Goal: Navigation & Orientation: Understand site structure

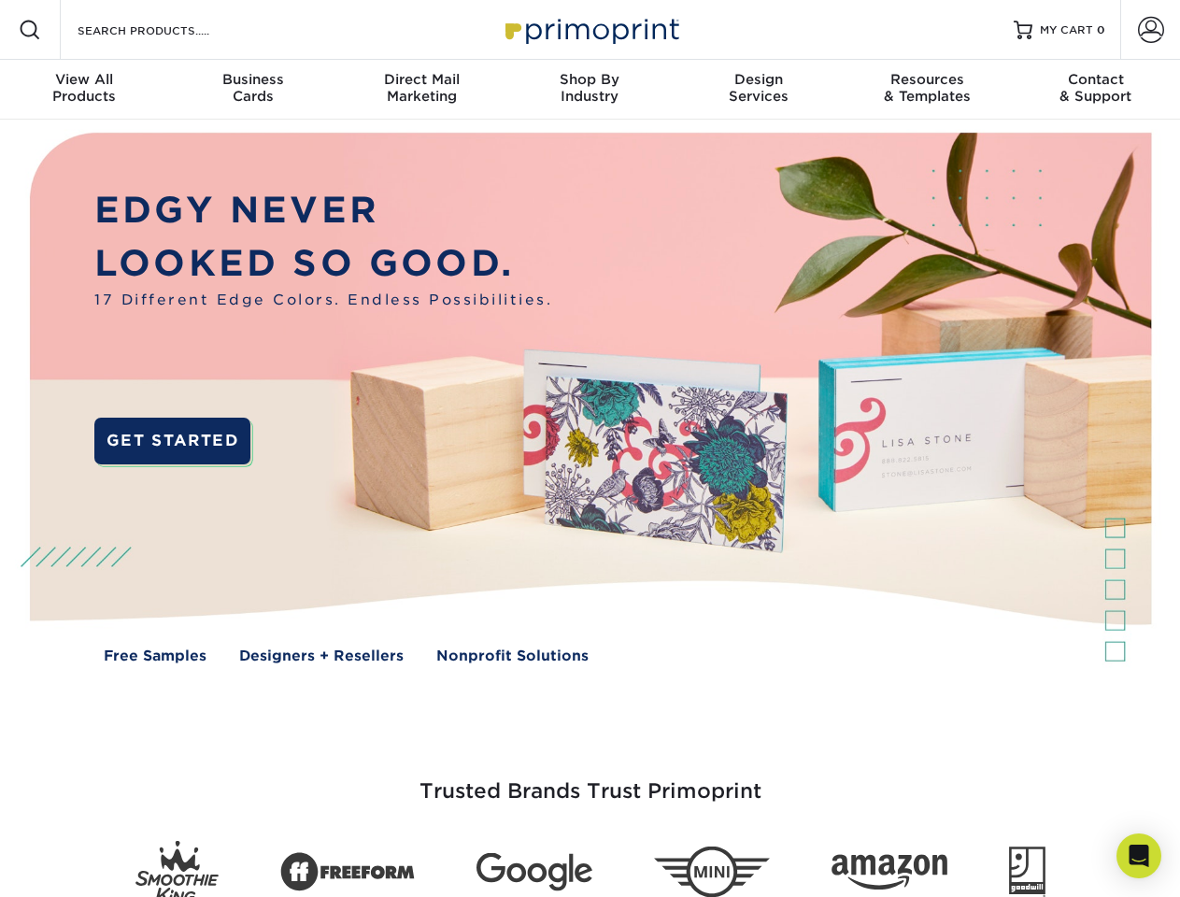
click at [589, 448] on img at bounding box center [589, 412] width 1167 height 584
click at [30, 30] on span at bounding box center [30, 30] width 22 height 22
click at [1150, 30] on span at bounding box center [1151, 30] width 26 height 26
click at [84, 90] on div "View All Products" at bounding box center [84, 88] width 168 height 34
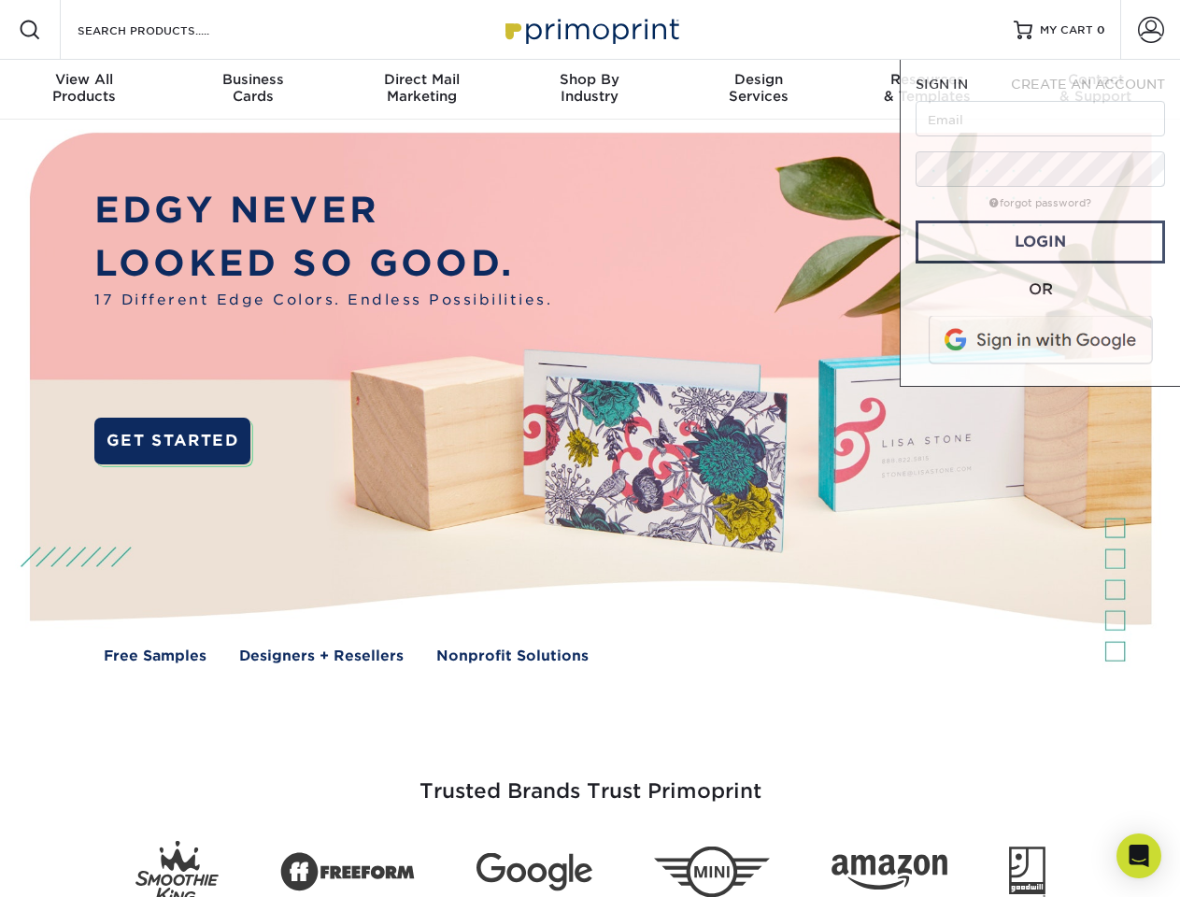
click at [252, 90] on div "Business Cards" at bounding box center [252, 88] width 168 height 34
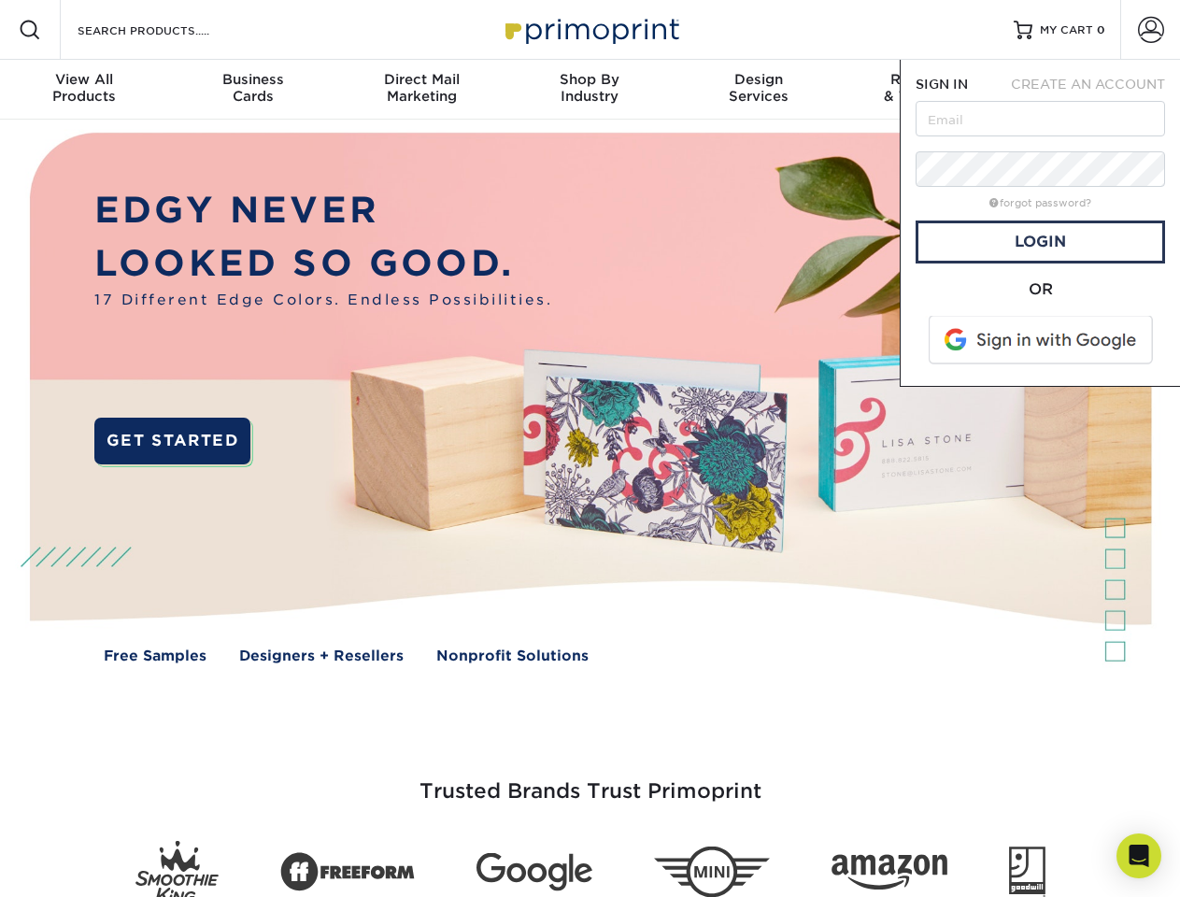
click at [421, 90] on div "Direct Mail Marketing" at bounding box center [421, 88] width 168 height 34
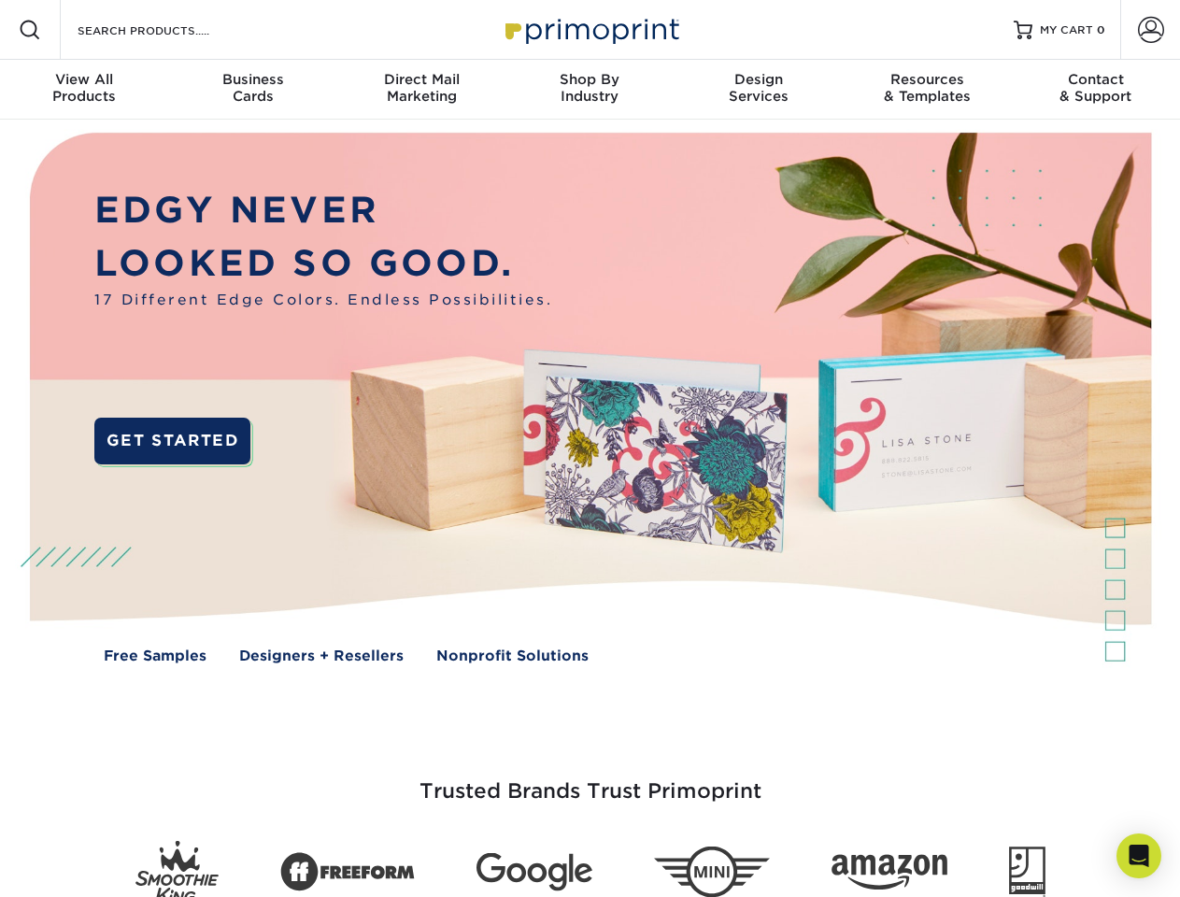
click at [589, 90] on div "Shop By Industry" at bounding box center [589, 88] width 168 height 34
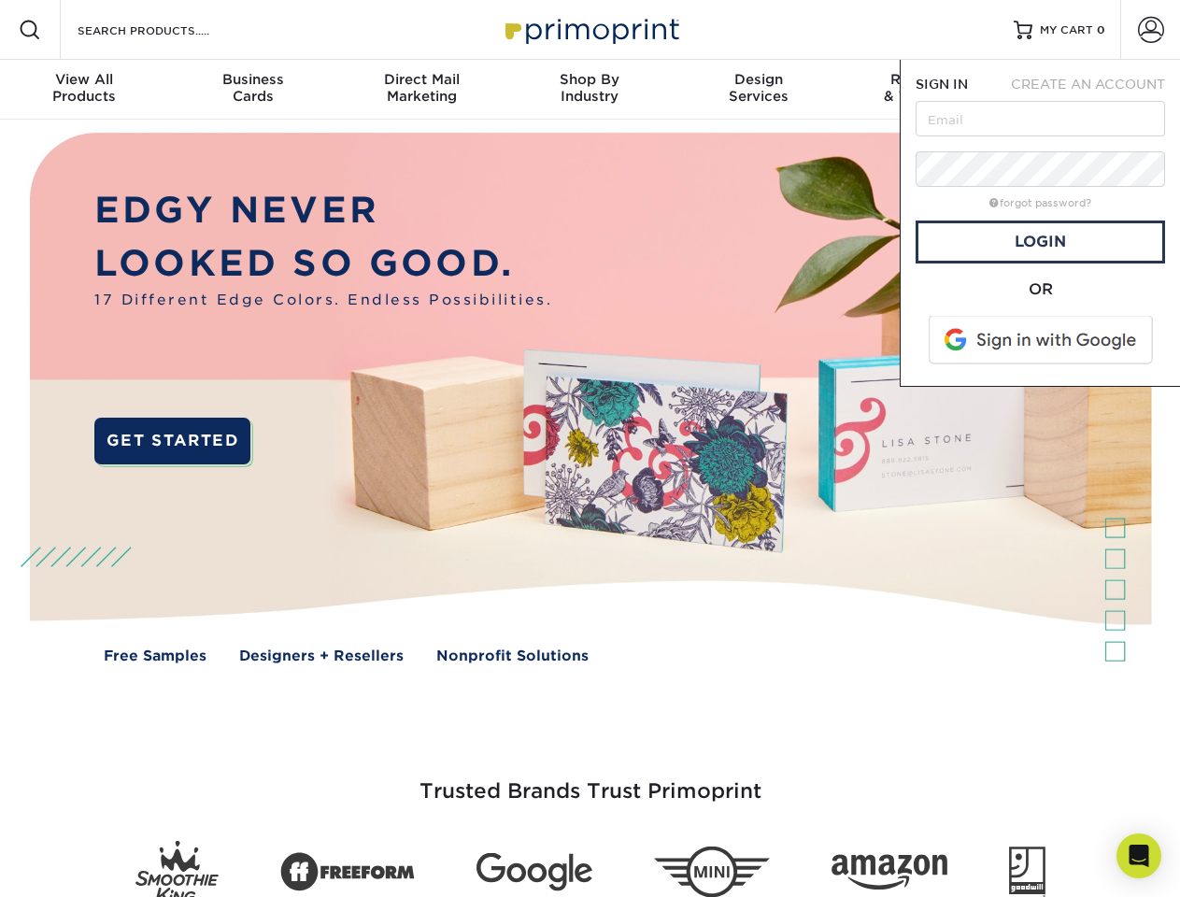
click at [758, 90] on div "Design Services" at bounding box center [758, 88] width 168 height 34
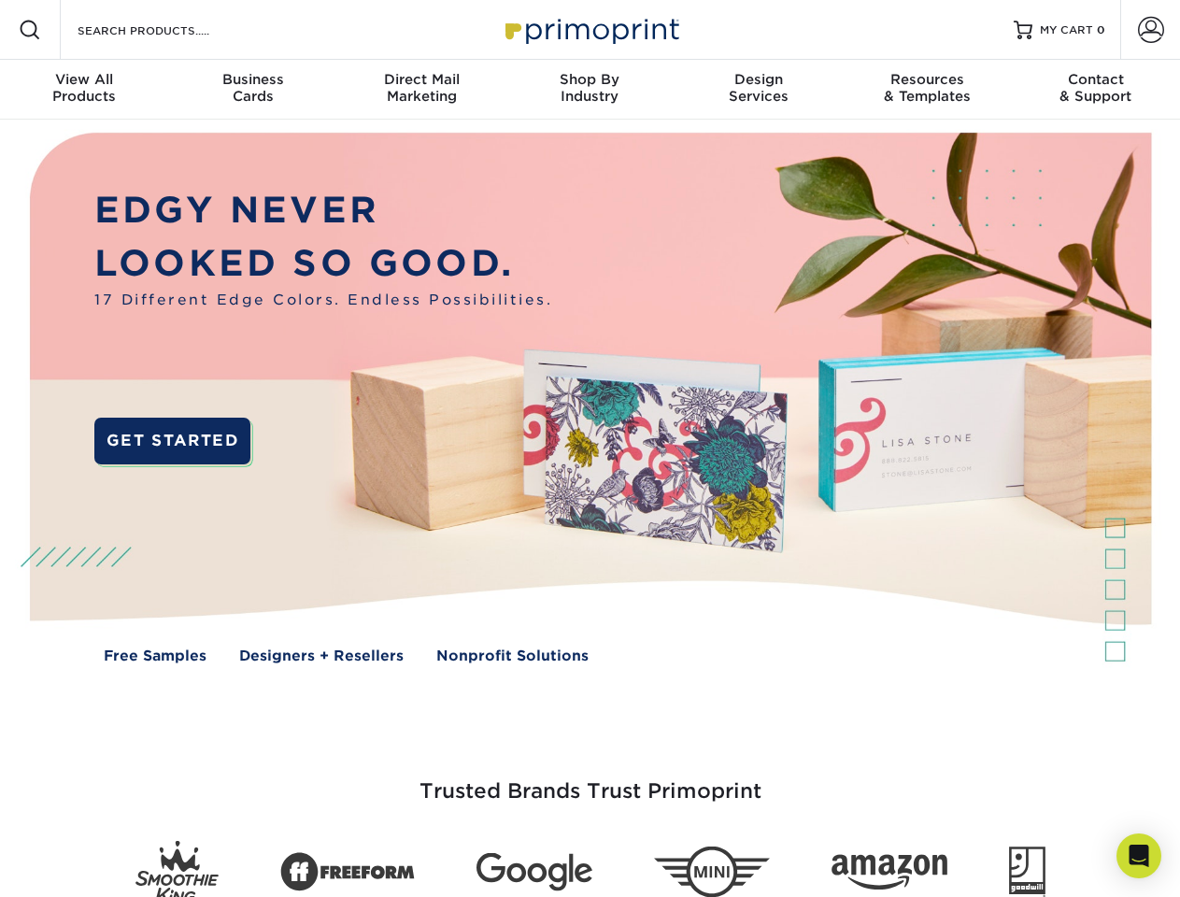
click at [927, 90] on span "SIGN IN" at bounding box center [941, 84] width 52 height 15
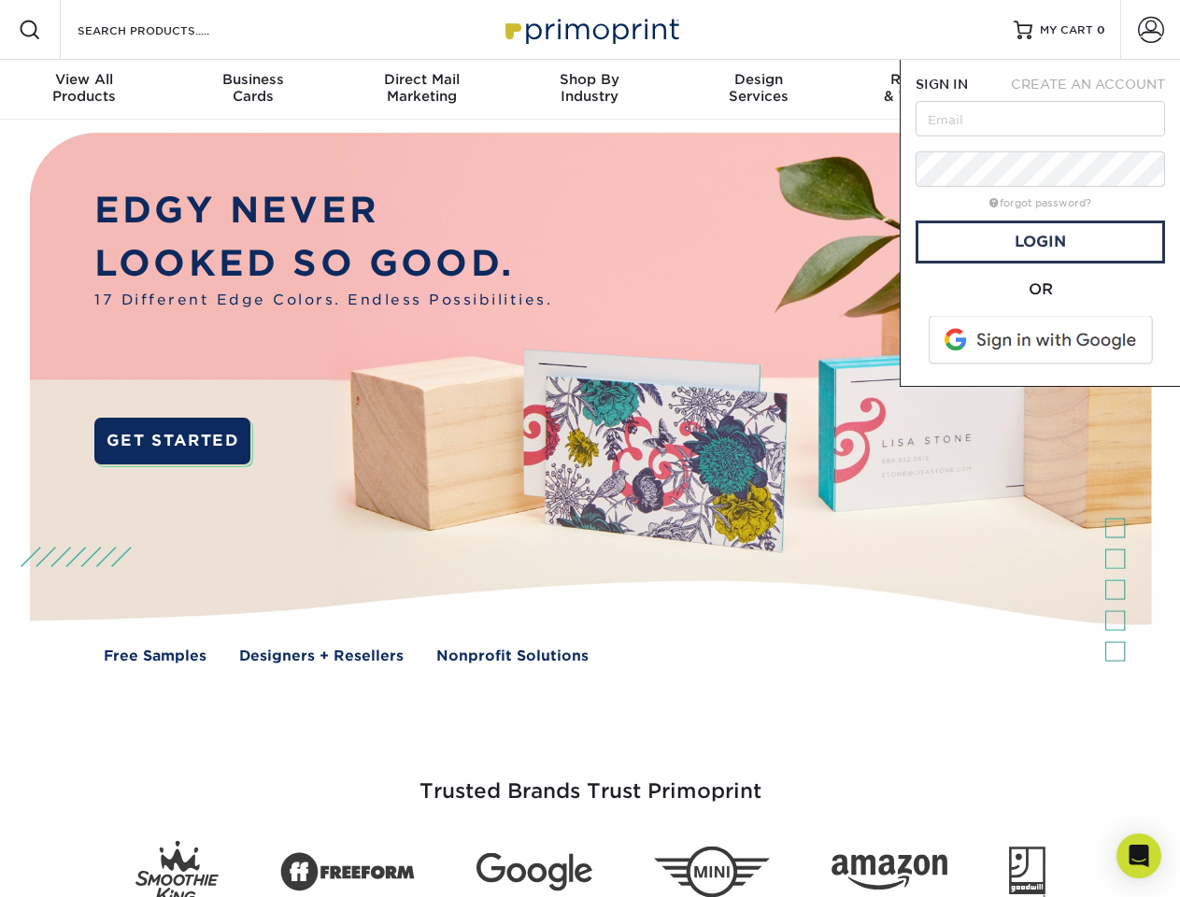
click at [1096, 90] on div "Contact & Support" at bounding box center [1095, 88] width 168 height 34
